Goal: Task Accomplishment & Management: Complete application form

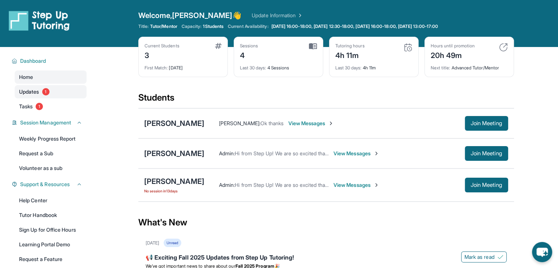
click at [33, 91] on span "Updates" at bounding box center [29, 91] width 20 height 7
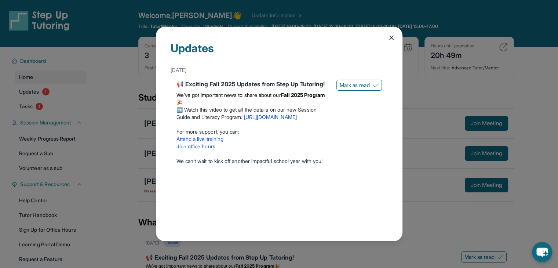
click at [389, 42] on div "Updates September 5th 📢 Exciting Fall 2025 Updates from Step Up Tutoring! We’ve…" at bounding box center [279, 134] width 246 height 214
click at [388, 36] on icon at bounding box center [391, 37] width 7 height 7
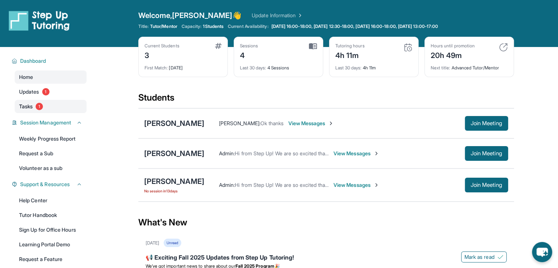
click at [60, 105] on link "Tasks 1" at bounding box center [51, 106] width 72 height 13
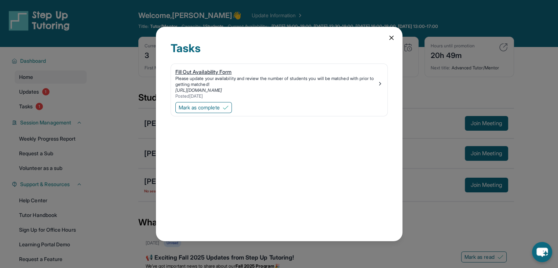
click at [218, 71] on div "Fill Out Availability Form" at bounding box center [276, 71] width 202 height 7
click at [183, 72] on div "Fill Out Availability Form" at bounding box center [276, 71] width 202 height 7
click at [391, 39] on icon at bounding box center [391, 37] width 7 height 7
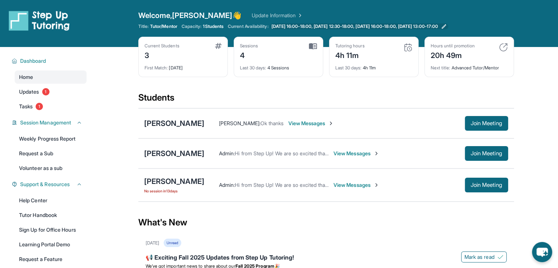
click at [387, 25] on span "[DATE] 16:00-18:00, [DATE] 12:30-18:00, [DATE] 16:00-18:00, [DATE] 13:00-17:00" at bounding box center [354, 26] width 166 height 6
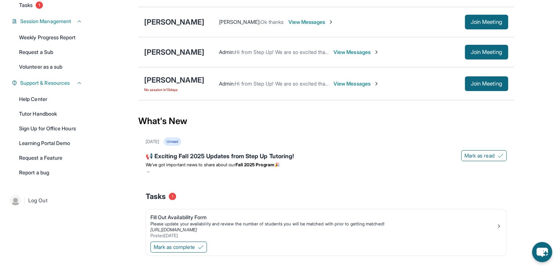
scroll to position [116, 0]
